Goal: Information Seeking & Learning: Learn about a topic

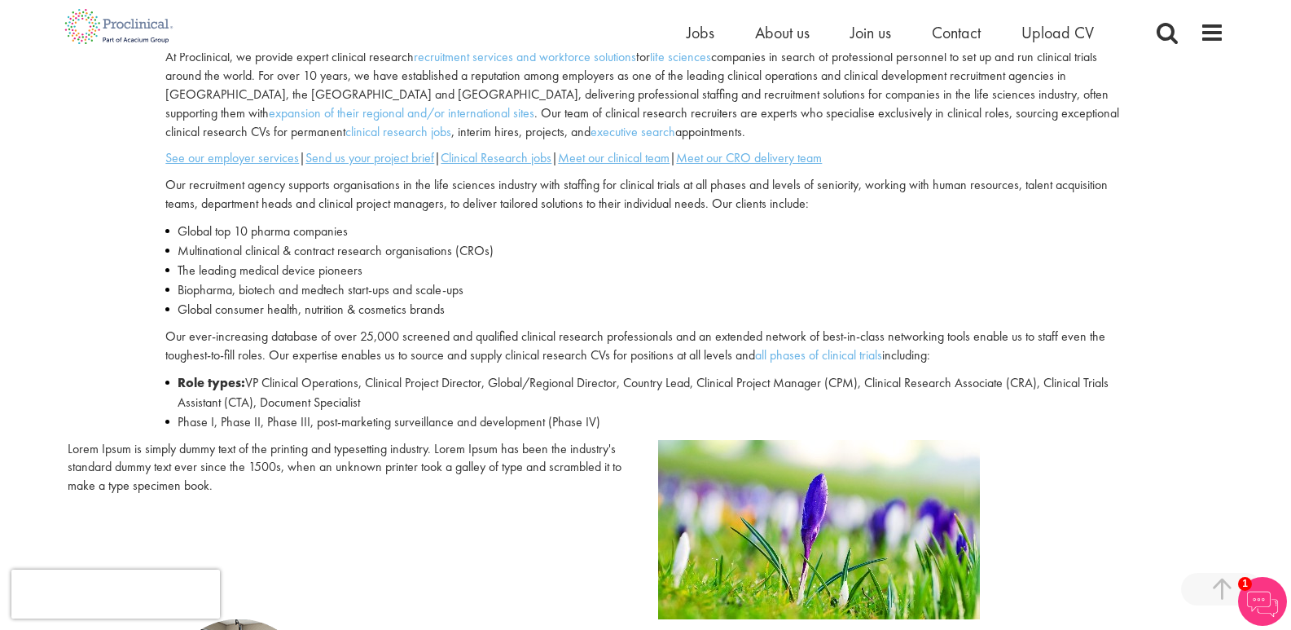
scroll to position [244, 0]
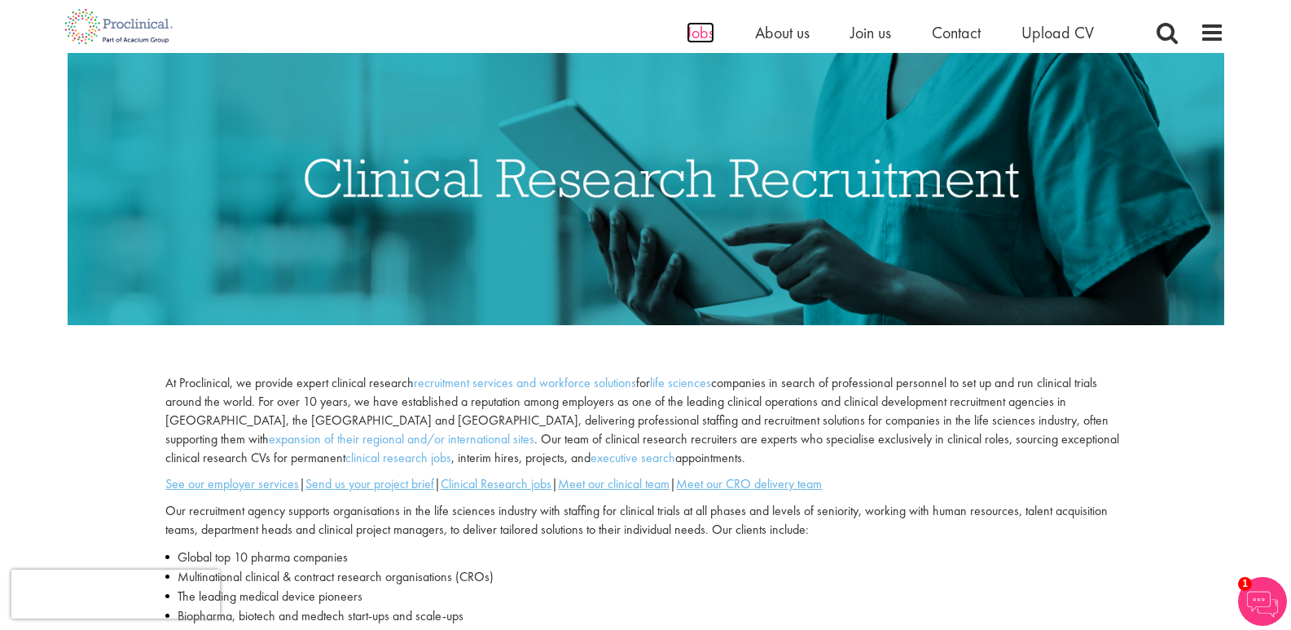
click at [697, 34] on span "Jobs" at bounding box center [701, 32] width 28 height 21
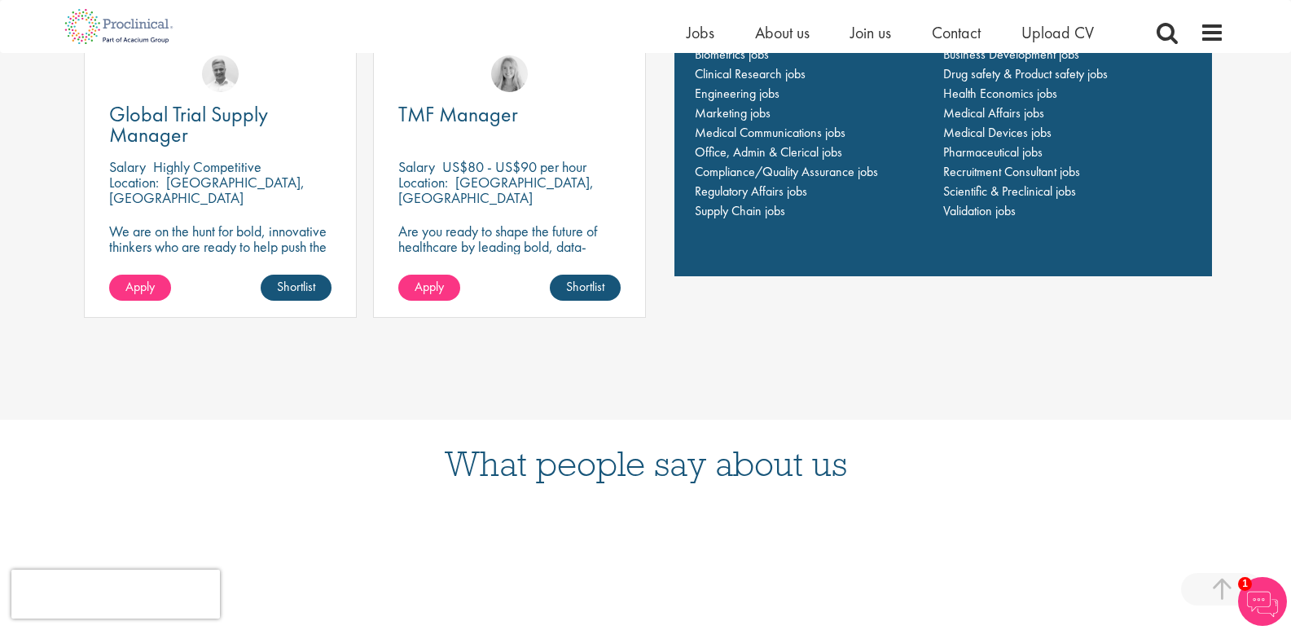
scroll to position [1141, 0]
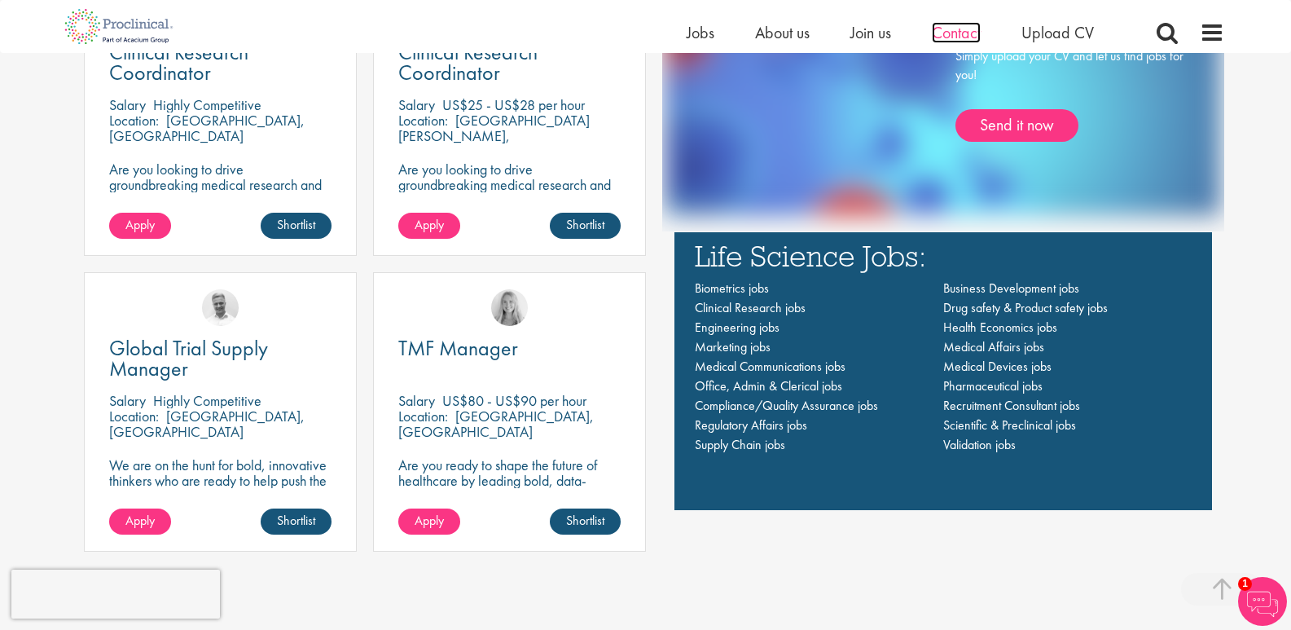
click at [943, 33] on span "Contact" at bounding box center [956, 32] width 49 height 21
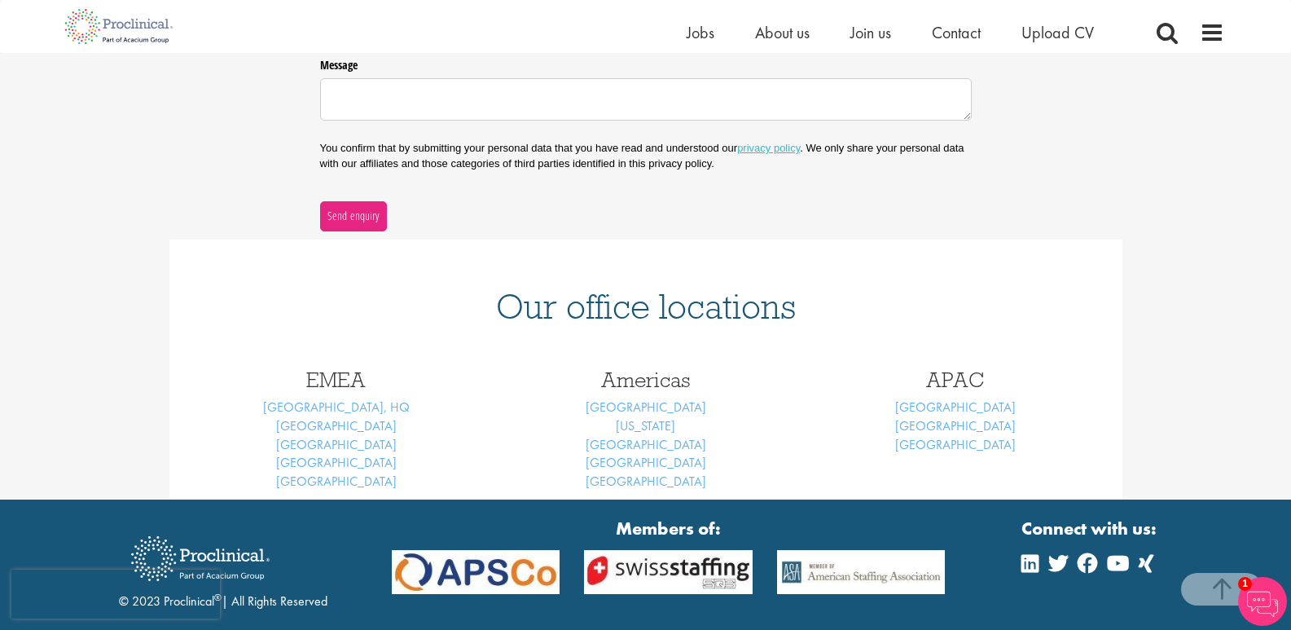
scroll to position [489, 0]
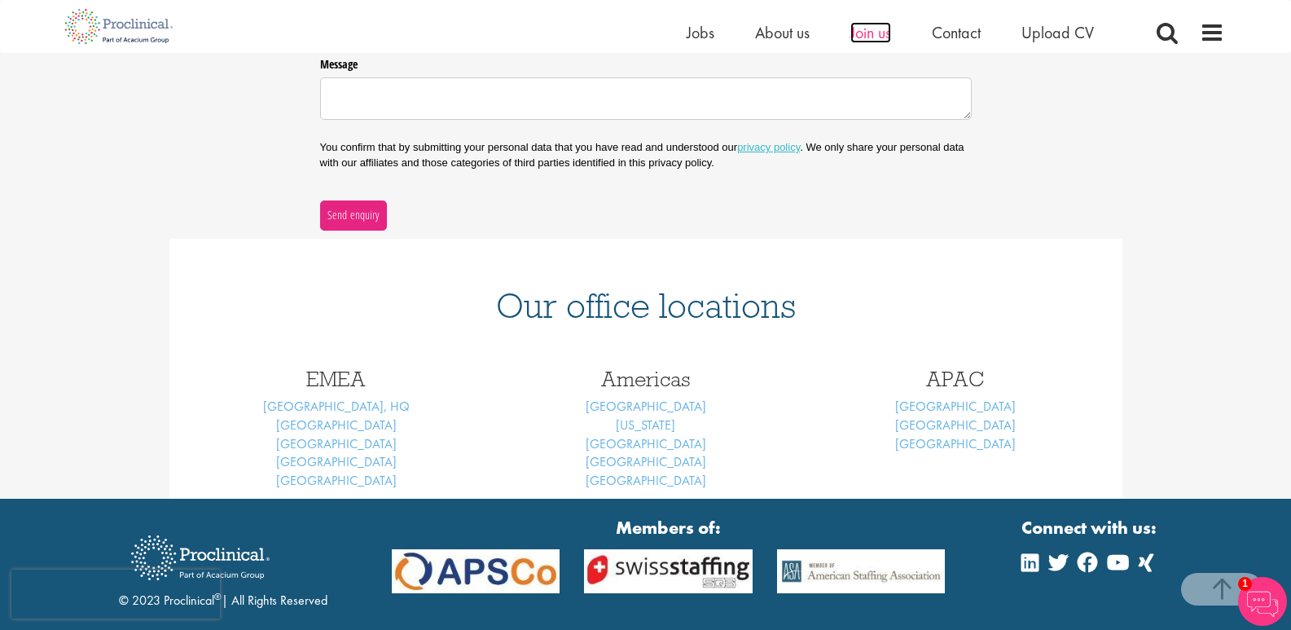
click at [865, 39] on span "Join us" at bounding box center [871, 32] width 41 height 21
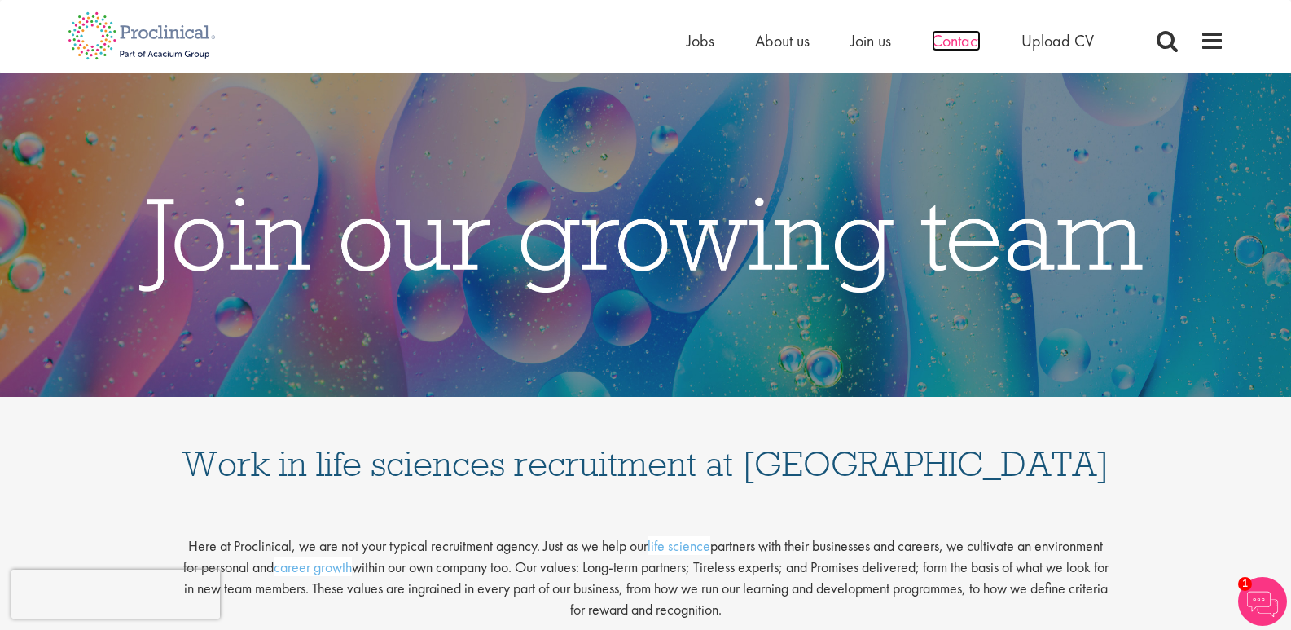
click at [960, 44] on span "Contact" at bounding box center [956, 40] width 49 height 21
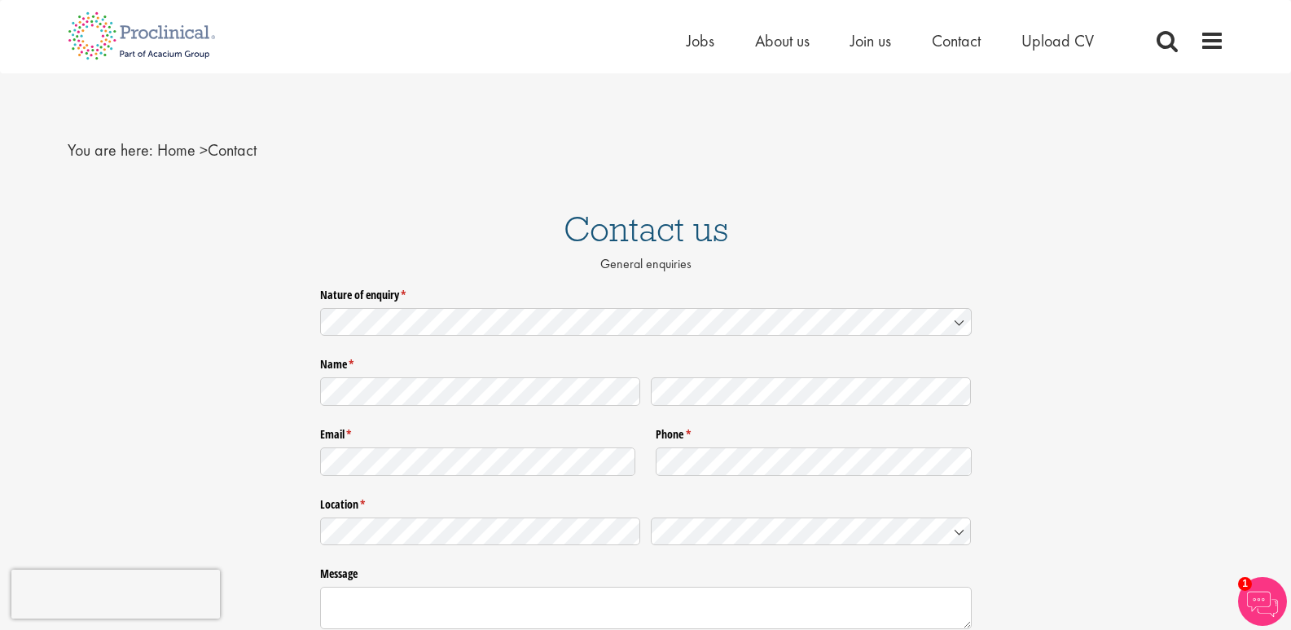
click at [957, 323] on icon at bounding box center [959, 322] width 13 height 13
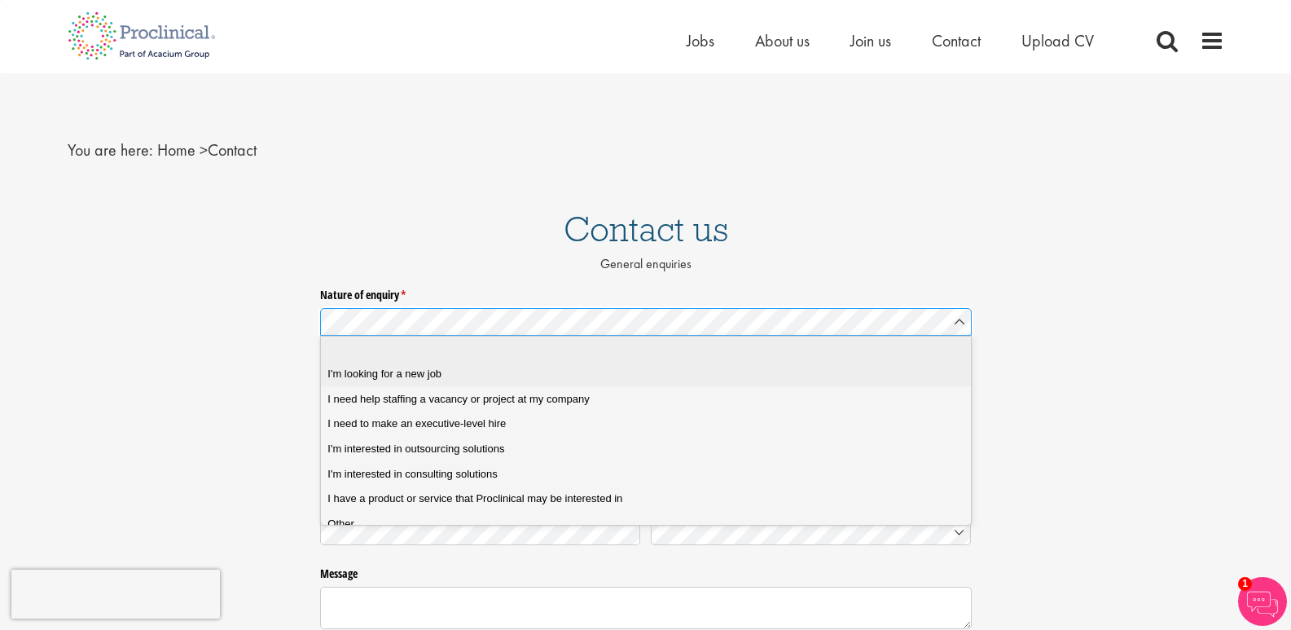
click at [426, 371] on span "I'm looking for a new job" at bounding box center [385, 374] width 114 height 15
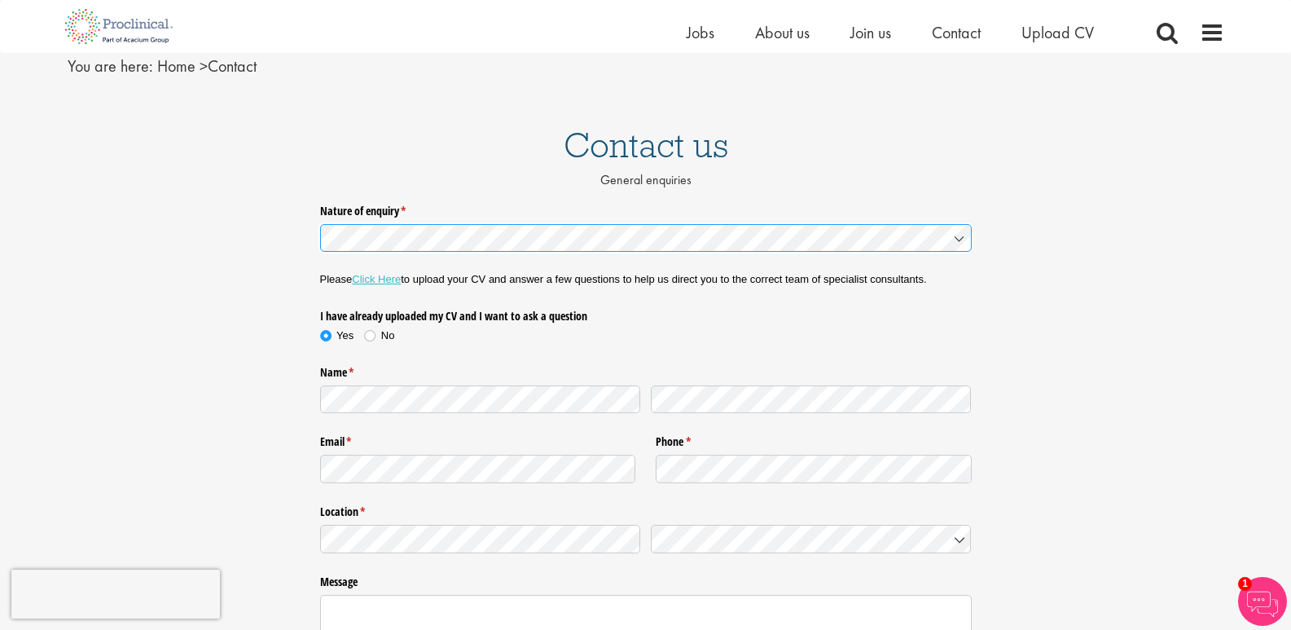
scroll to position [81, 0]
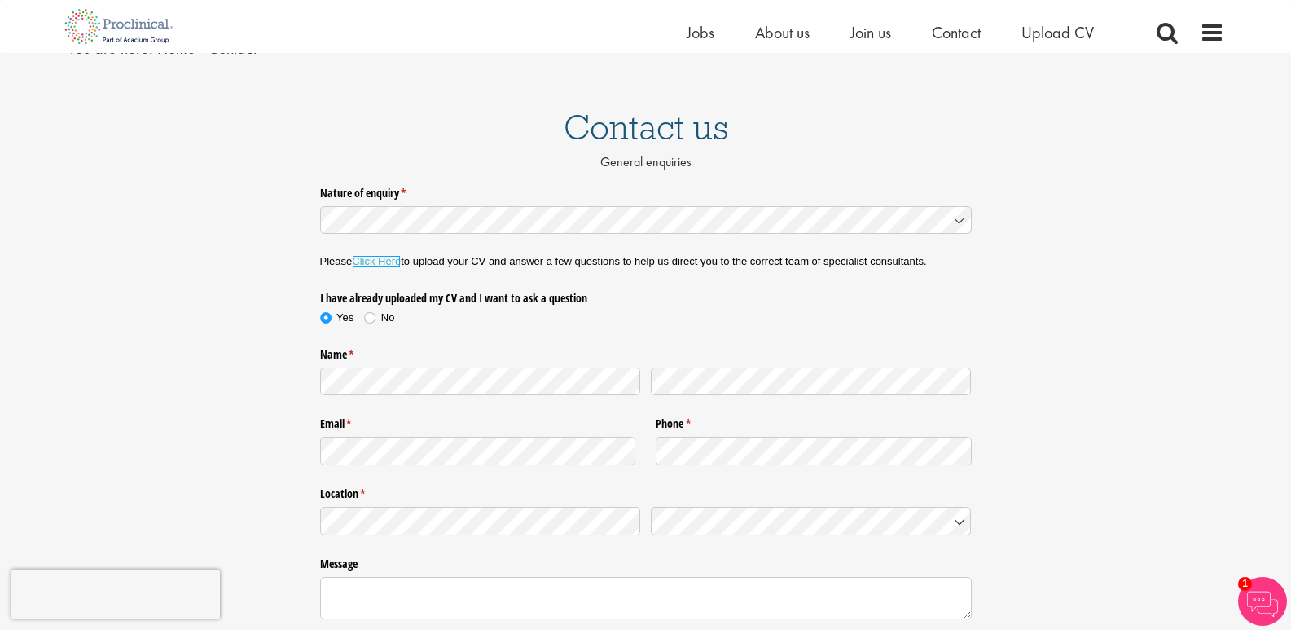
click at [384, 261] on link "Click Here" at bounding box center [376, 261] width 49 height 12
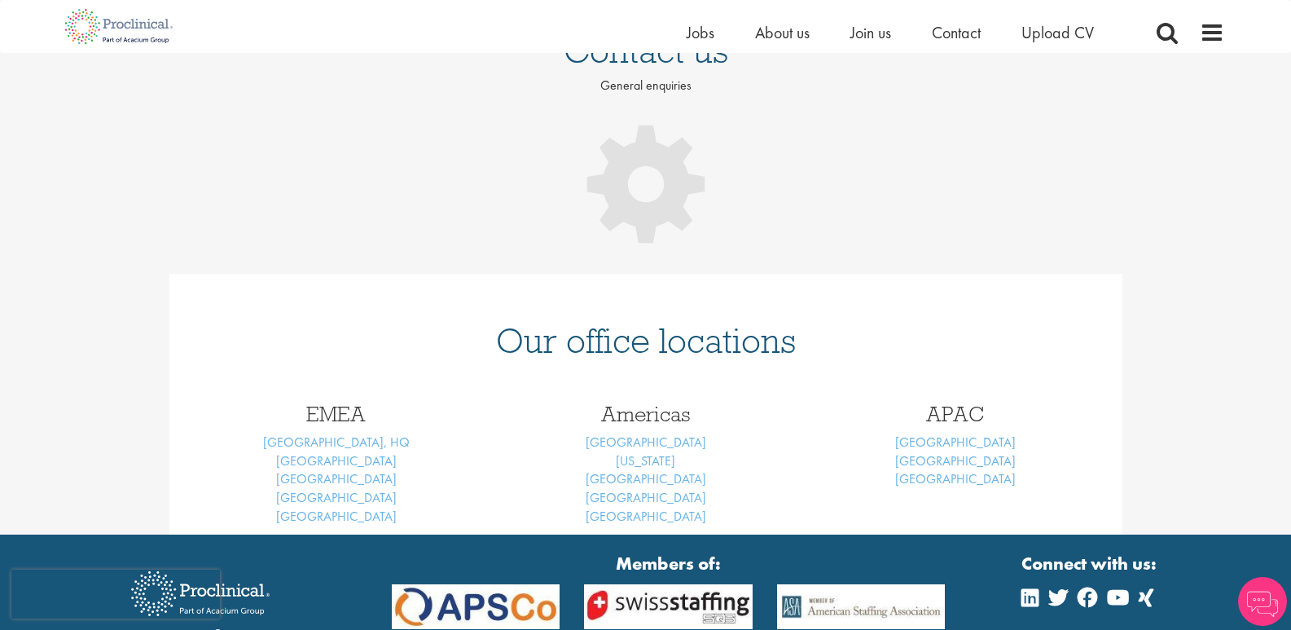
scroll to position [158, 0]
